Goal: Check status: Check status

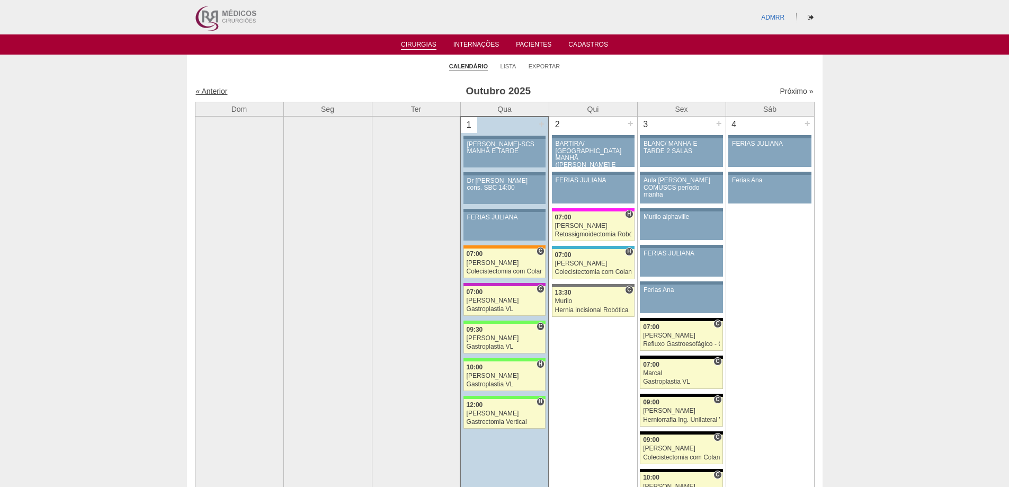
click at [219, 91] on link "« Anterior" at bounding box center [212, 91] width 32 height 8
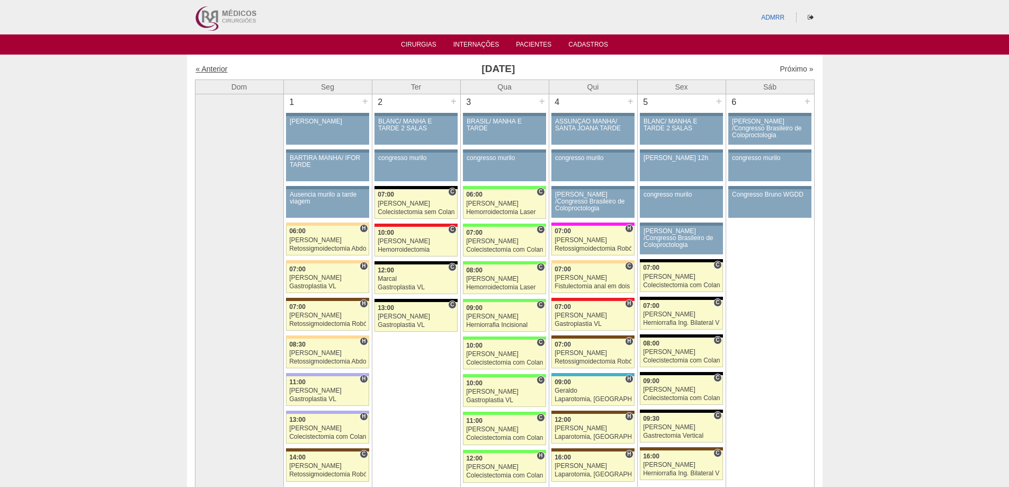
click at [221, 67] on link "« Anterior" at bounding box center [212, 69] width 32 height 8
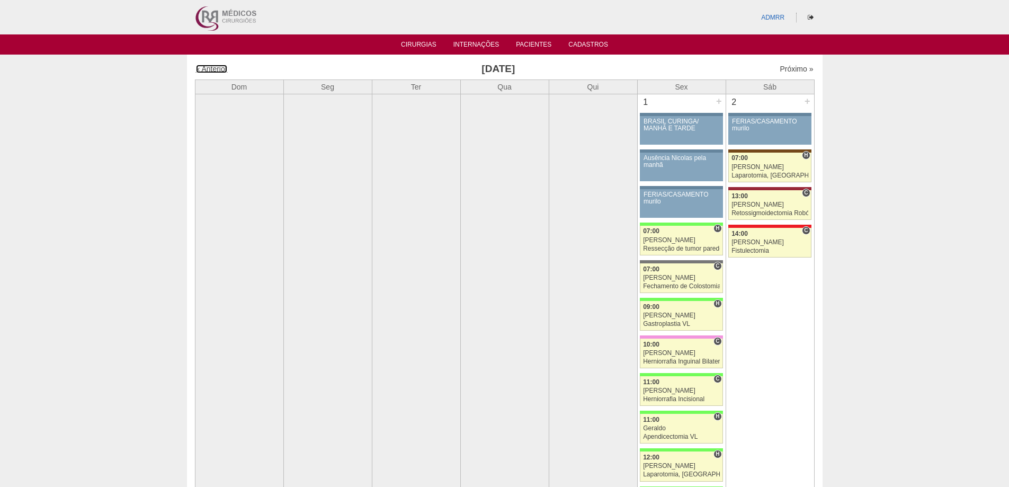
click at [221, 67] on link "« Anterior" at bounding box center [212, 69] width 32 height 8
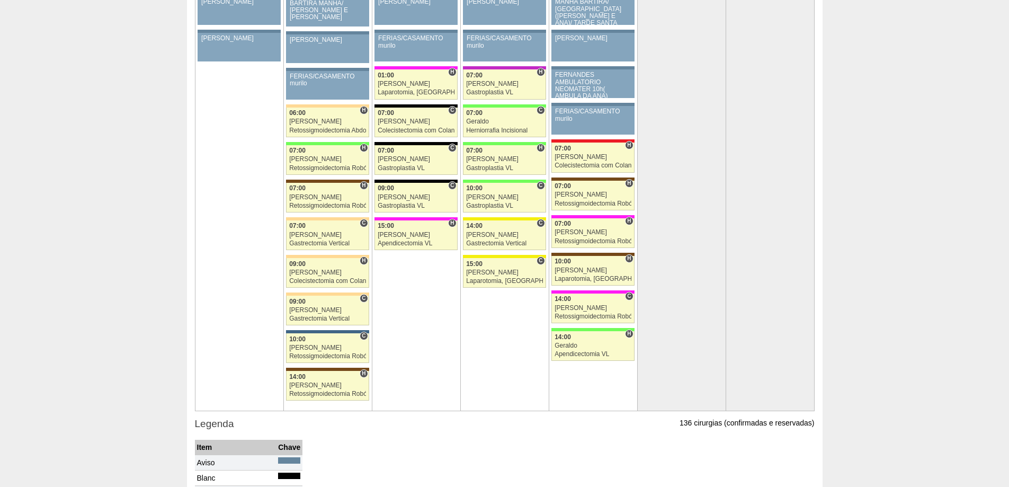
scroll to position [2500, 0]
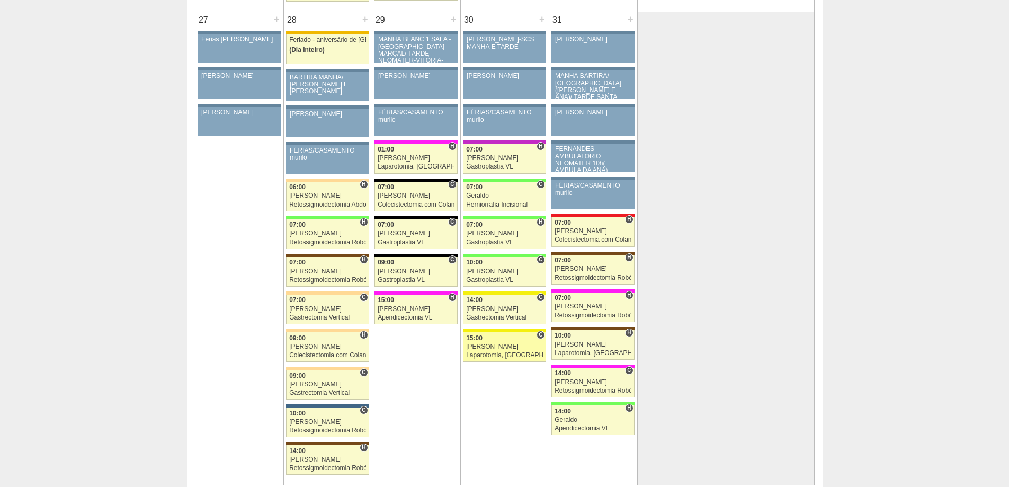
click at [496, 349] on div "[PERSON_NAME]" at bounding box center [504, 346] width 77 height 7
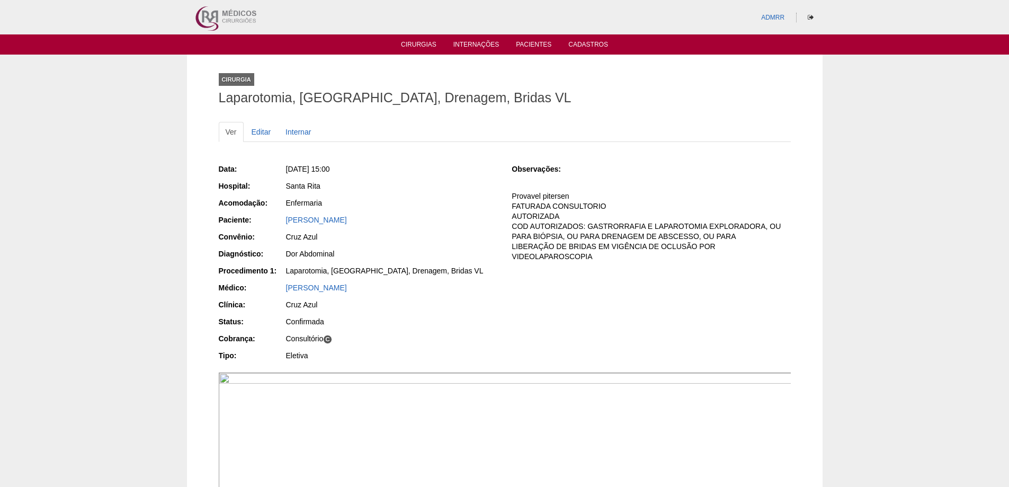
click at [522, 315] on div "Data: [DATE] 15:00 Hospital: [GEOGRAPHIC_DATA] Acomodação: Enfermaria Paciente:…" at bounding box center [505, 263] width 572 height 207
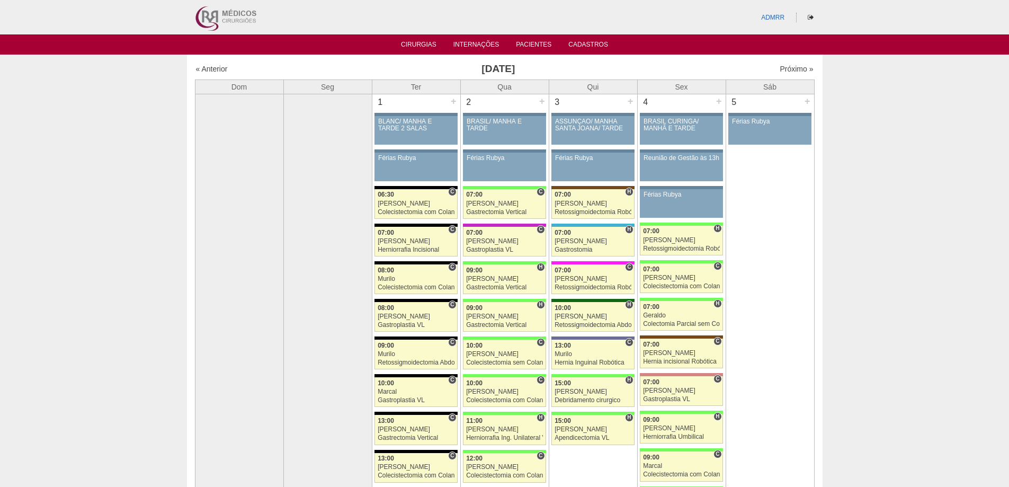
scroll to position [2500, 0]
